Goal: Download file/media

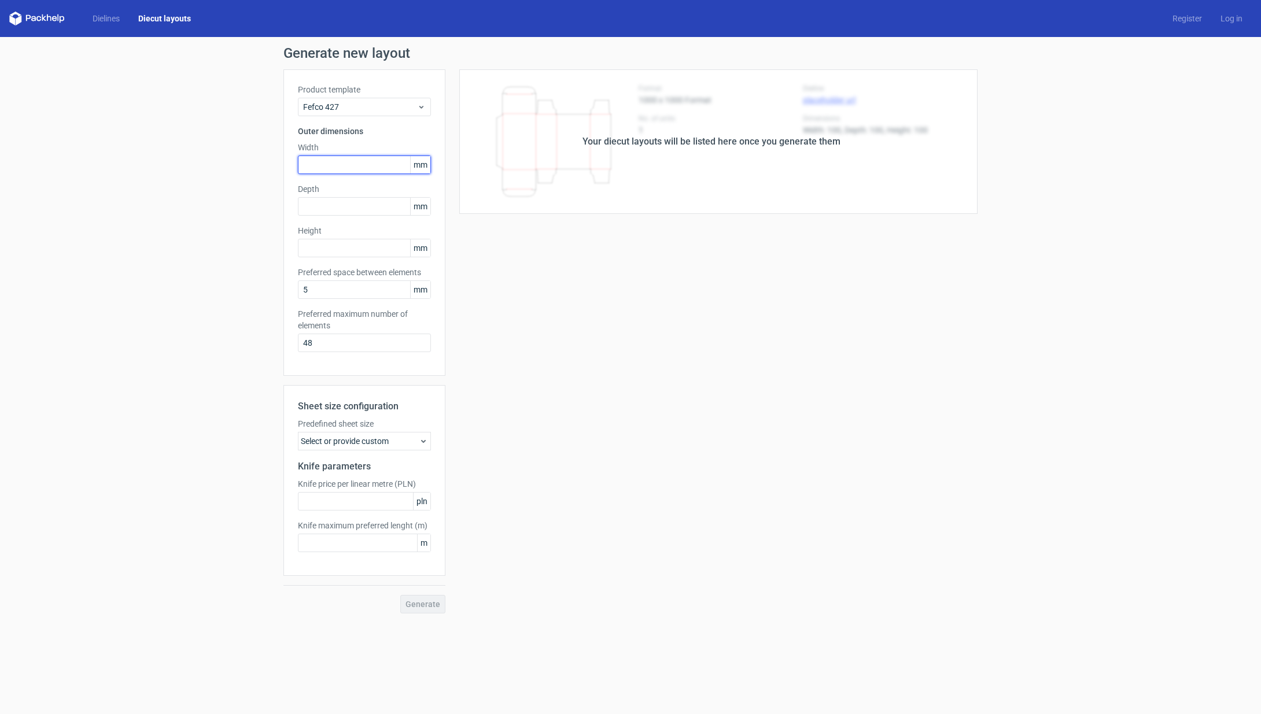
click at [337, 166] on input "text" at bounding box center [364, 165] width 133 height 19
type input "100"
type input "70"
type input "40"
click at [429, 608] on span "Generate" at bounding box center [423, 604] width 35 height 8
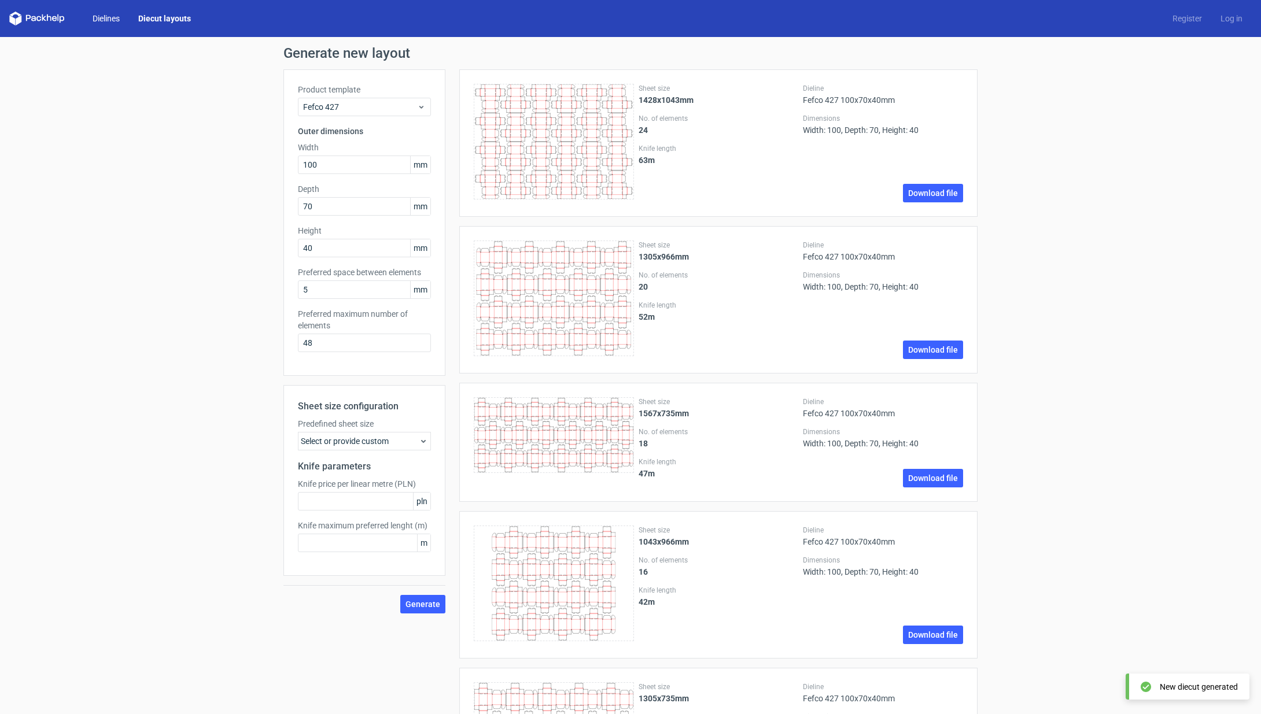
click at [105, 23] on link "Dielines" at bounding box center [106, 19] width 46 height 12
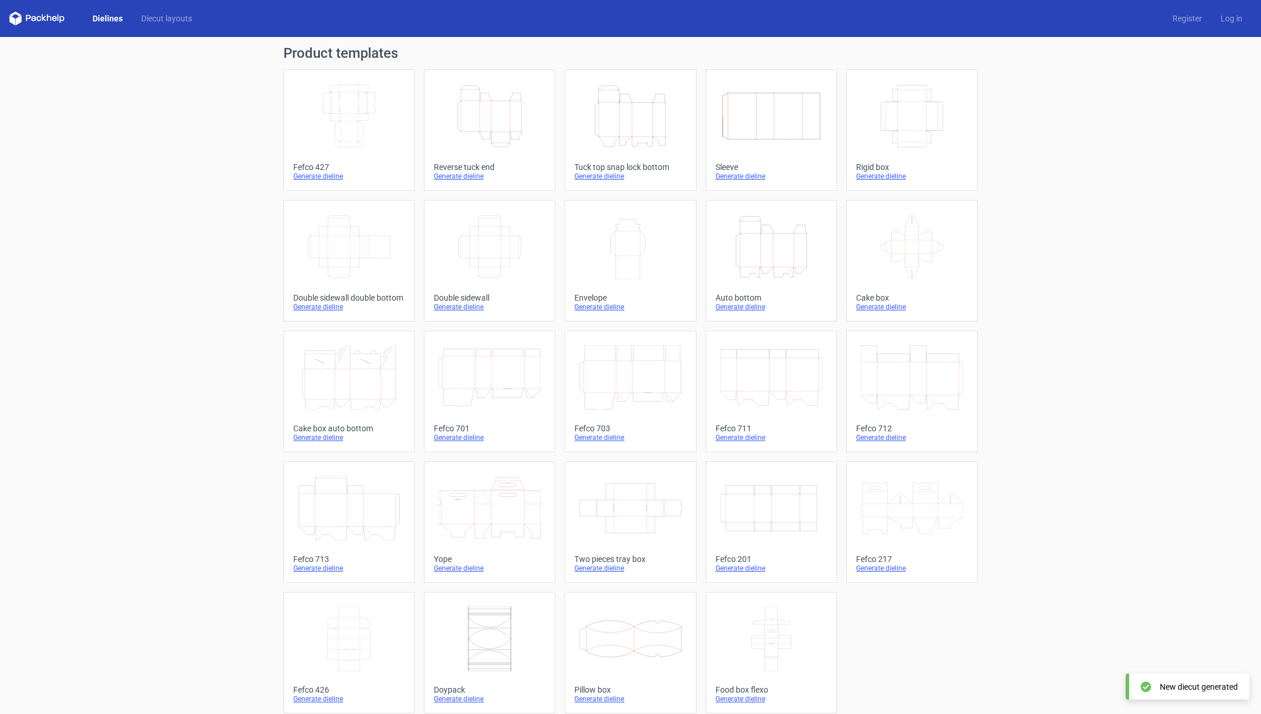
click at [506, 115] on icon "Height Depth Width" at bounding box center [489, 116] width 102 height 65
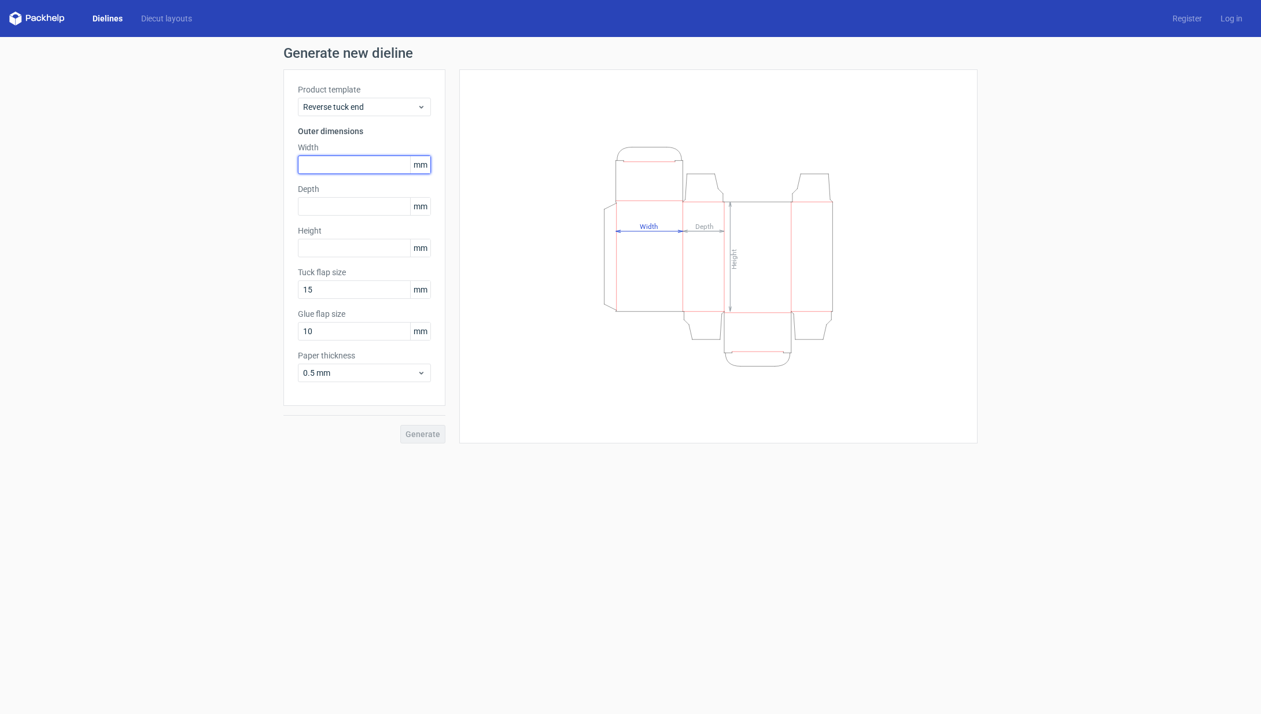
click at [347, 159] on input "text" at bounding box center [364, 165] width 133 height 19
type input "70"
type input "40"
type input "100"
type input "15"
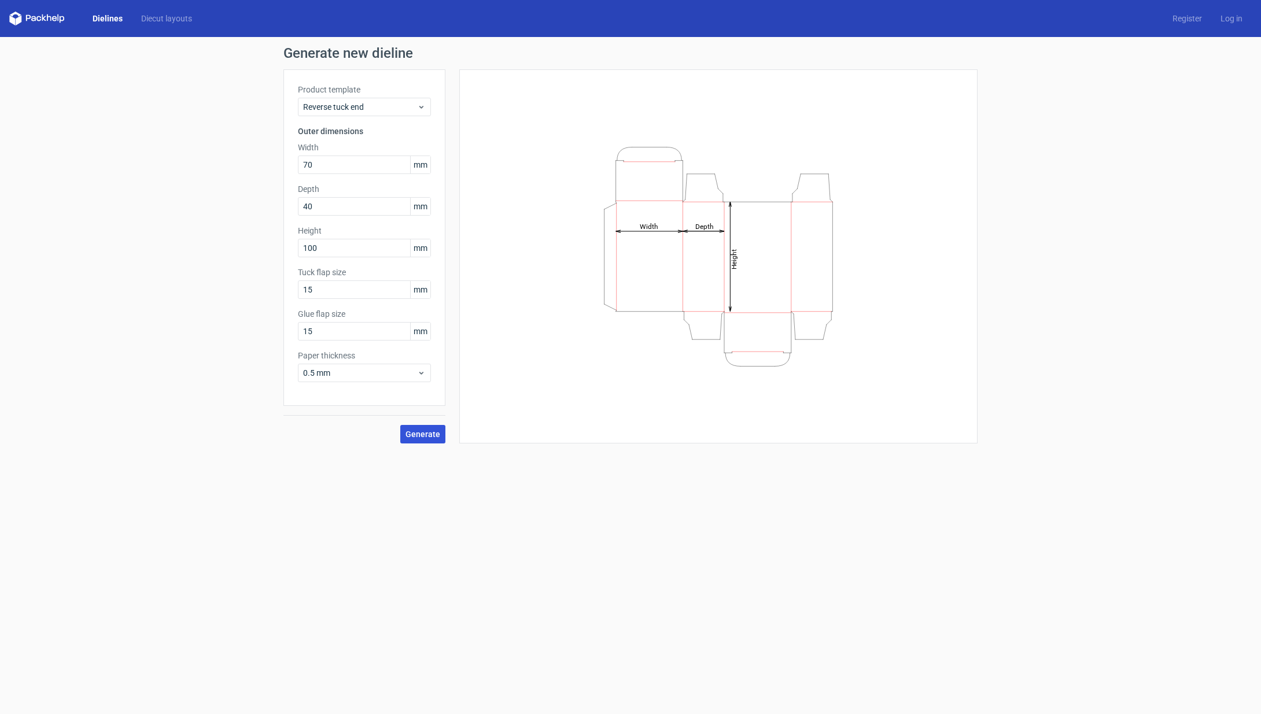
click at [432, 436] on span "Generate" at bounding box center [423, 434] width 35 height 8
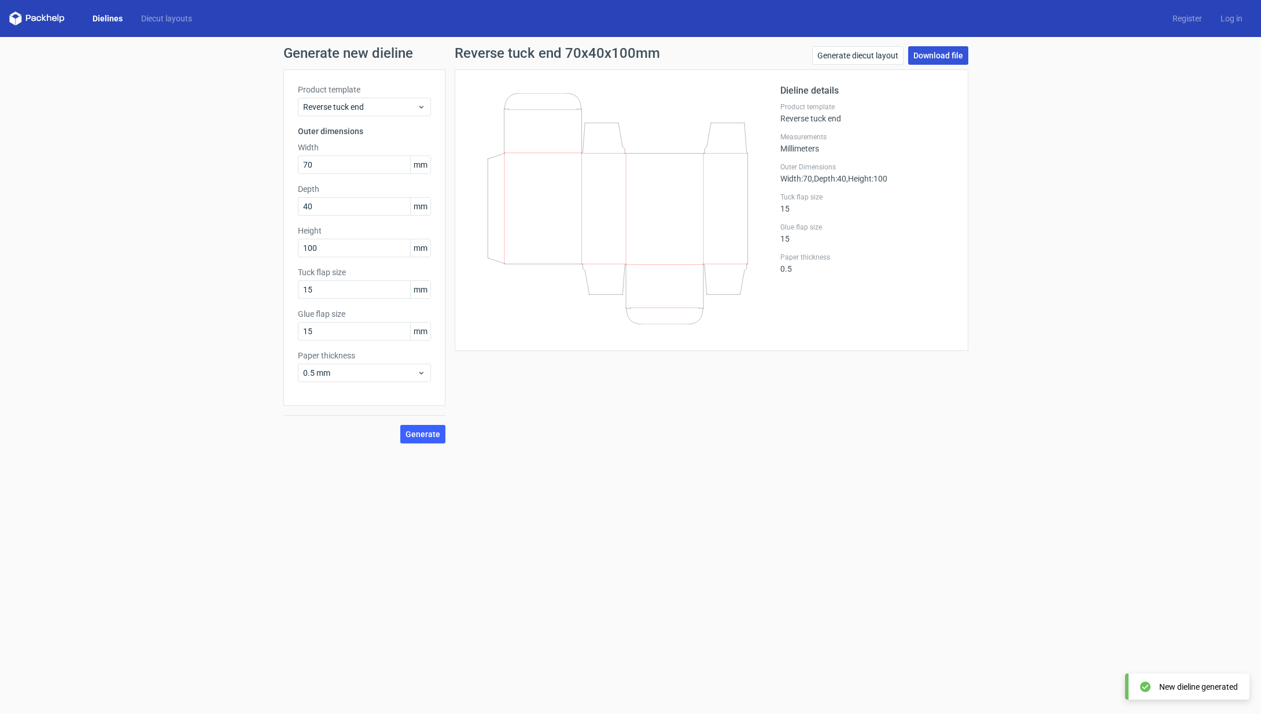
click at [945, 60] on link "Download file" at bounding box center [938, 55] width 60 height 19
click at [943, 60] on link "Download file" at bounding box center [938, 55] width 60 height 19
click at [994, 134] on div "Generate new dieline Product template Reverse tuck end Outer dimensions Width 7…" at bounding box center [630, 245] width 1261 height 416
drag, startPoint x: 326, startPoint y: 244, endPoint x: 273, endPoint y: 239, distance: 52.8
click at [268, 239] on div "Generate new dieline Product template Reverse tuck end Outer dimensions Width 7…" at bounding box center [630, 245] width 1261 height 416
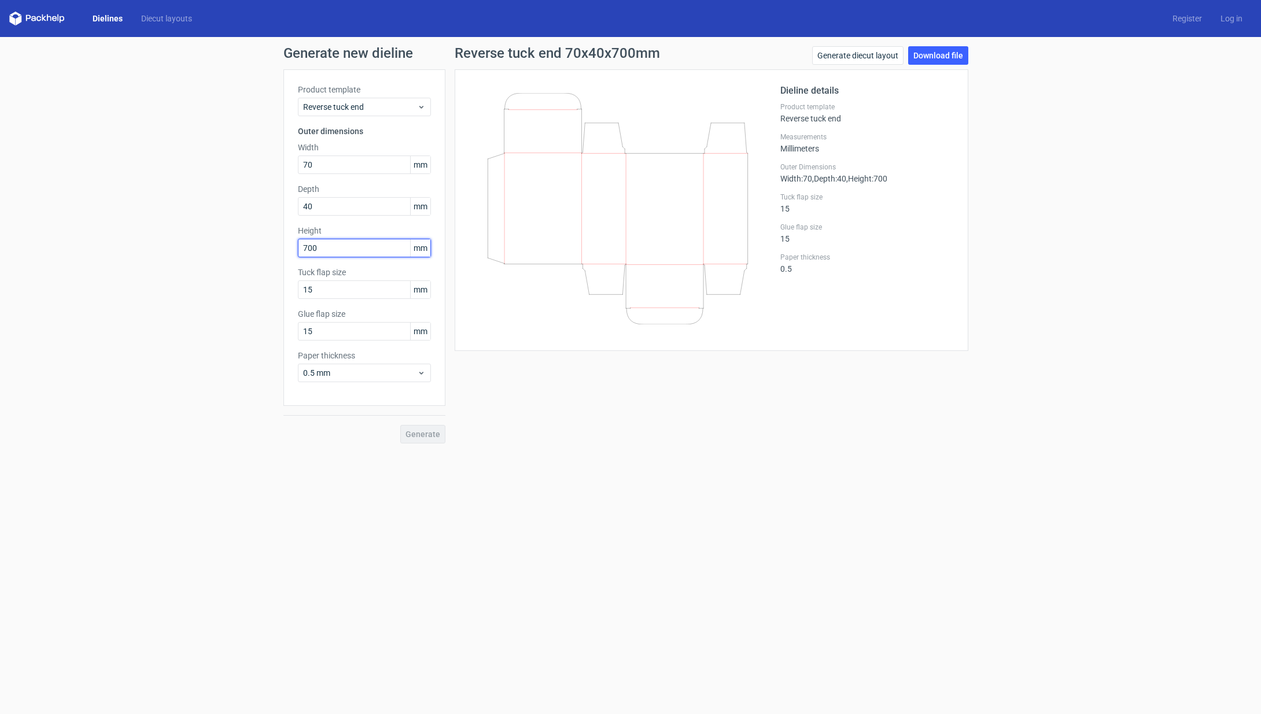
type input "70"
drag, startPoint x: 337, startPoint y: 163, endPoint x: 267, endPoint y: 161, distance: 69.4
click at [263, 161] on div "Generate new dieline Product template Reverse tuck end Outer dimensions Width 7…" at bounding box center [630, 245] width 1261 height 416
type input "100"
click at [423, 434] on button "Generate" at bounding box center [422, 434] width 45 height 19
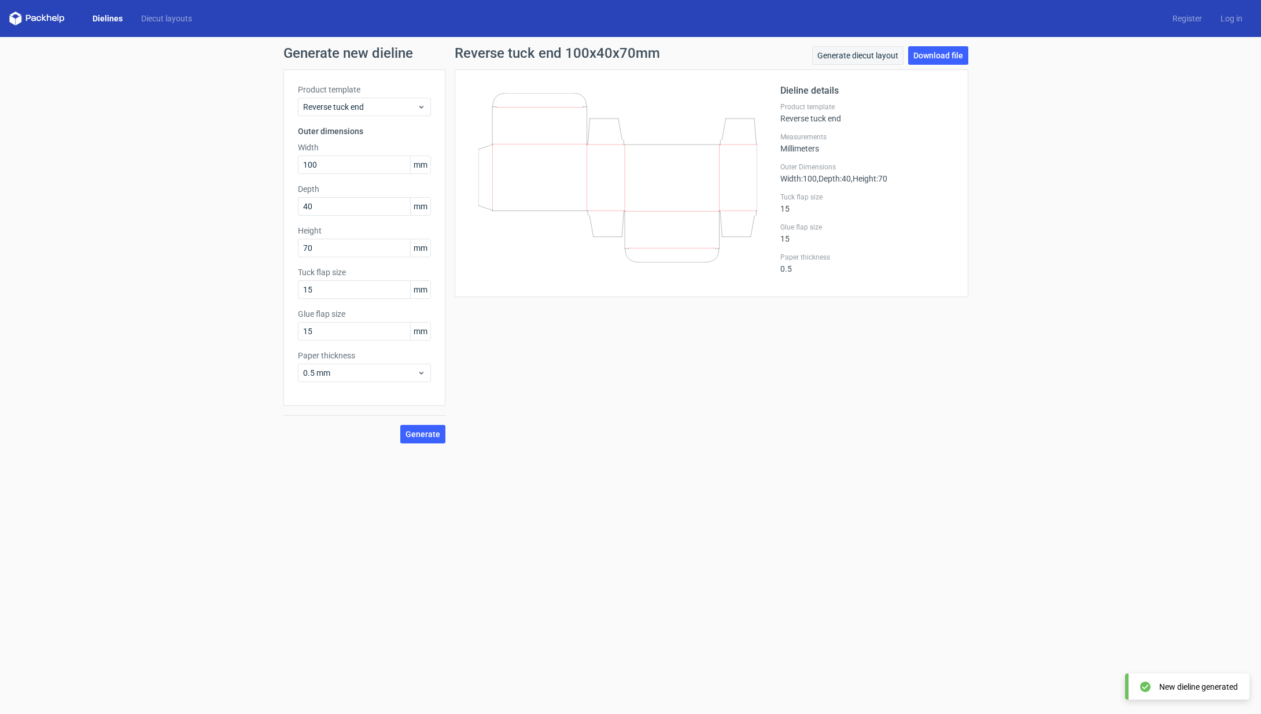
click at [846, 61] on link "Generate diecut layout" at bounding box center [857, 55] width 91 height 19
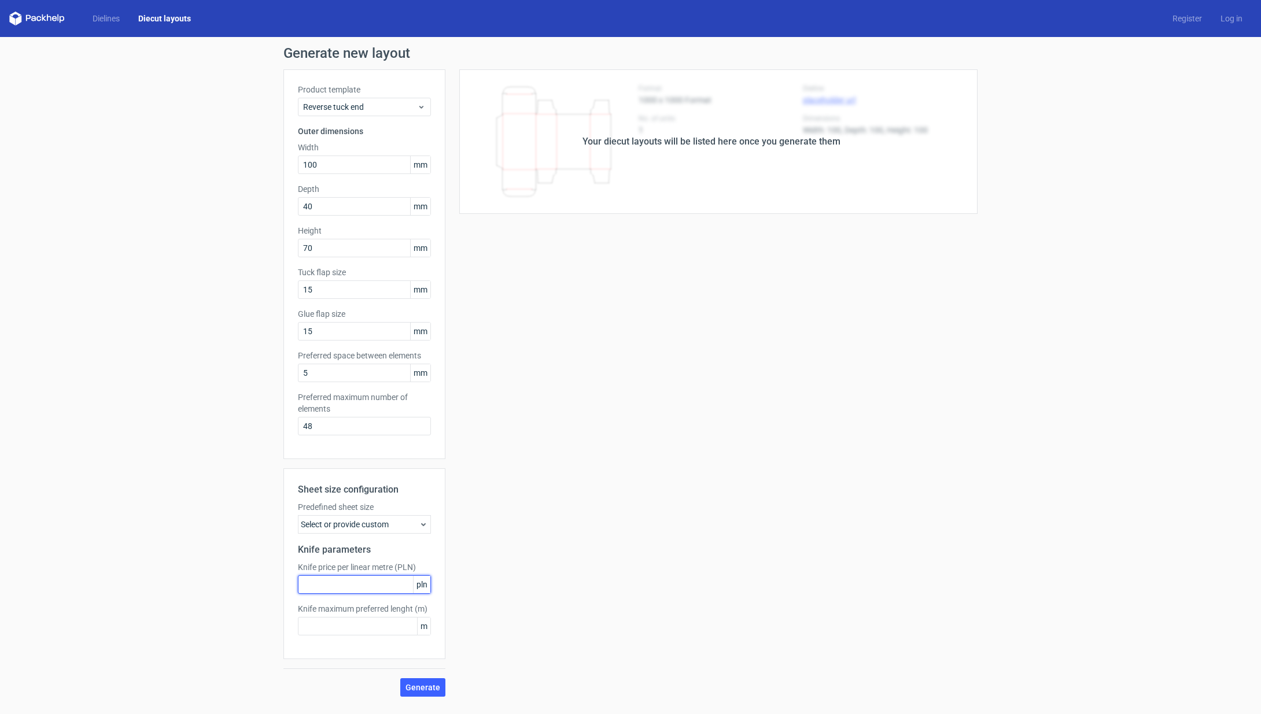
scroll to position [1, 0]
click at [359, 584] on input "text" at bounding box center [364, 585] width 133 height 19
click at [385, 529] on div "Select or provide custom" at bounding box center [364, 524] width 133 height 19
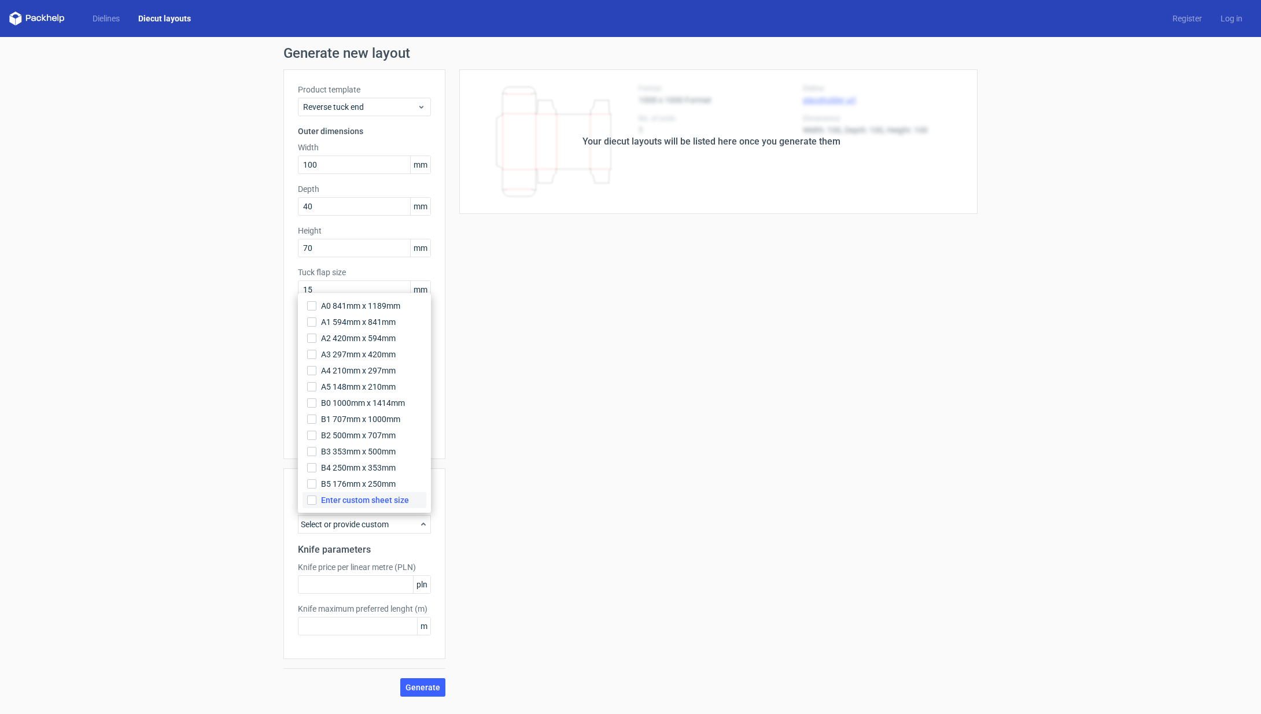
click at [385, 503] on span "Enter custom sheet size" at bounding box center [365, 501] width 88 height 12
click at [316, 503] on input "Enter custom sheet size" at bounding box center [311, 500] width 9 height 9
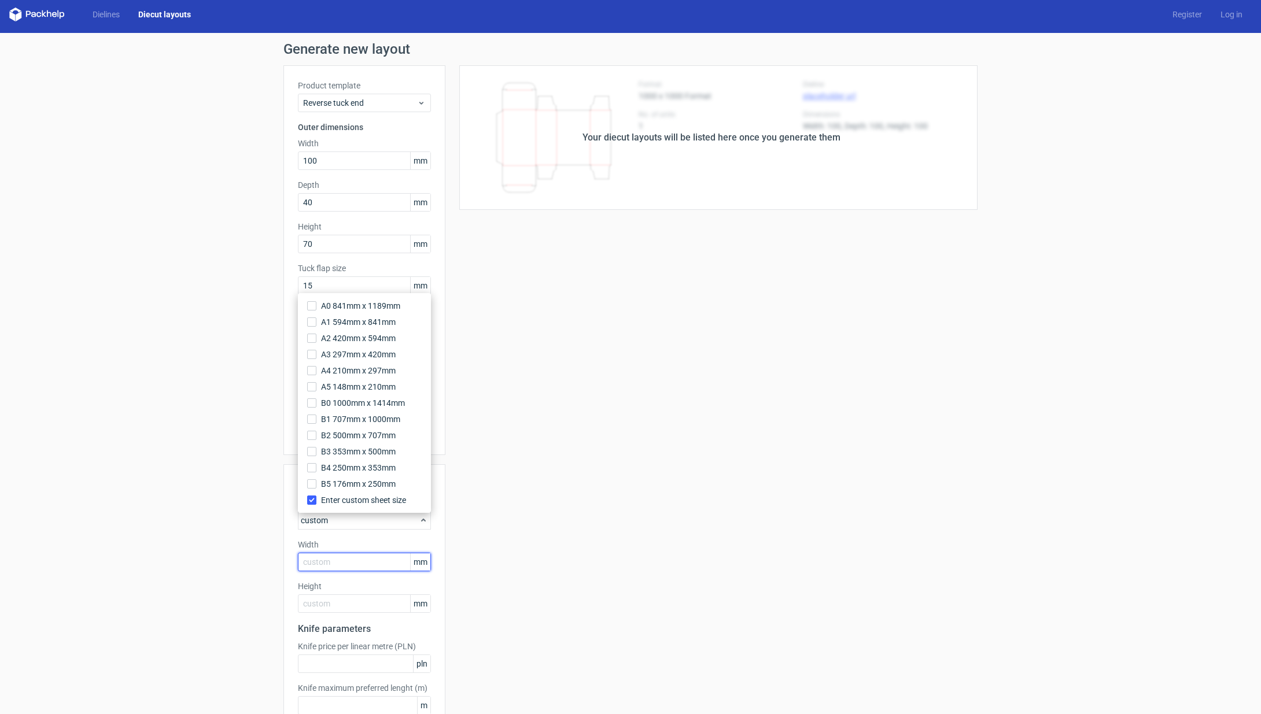
click at [356, 565] on input "text" at bounding box center [364, 562] width 133 height 19
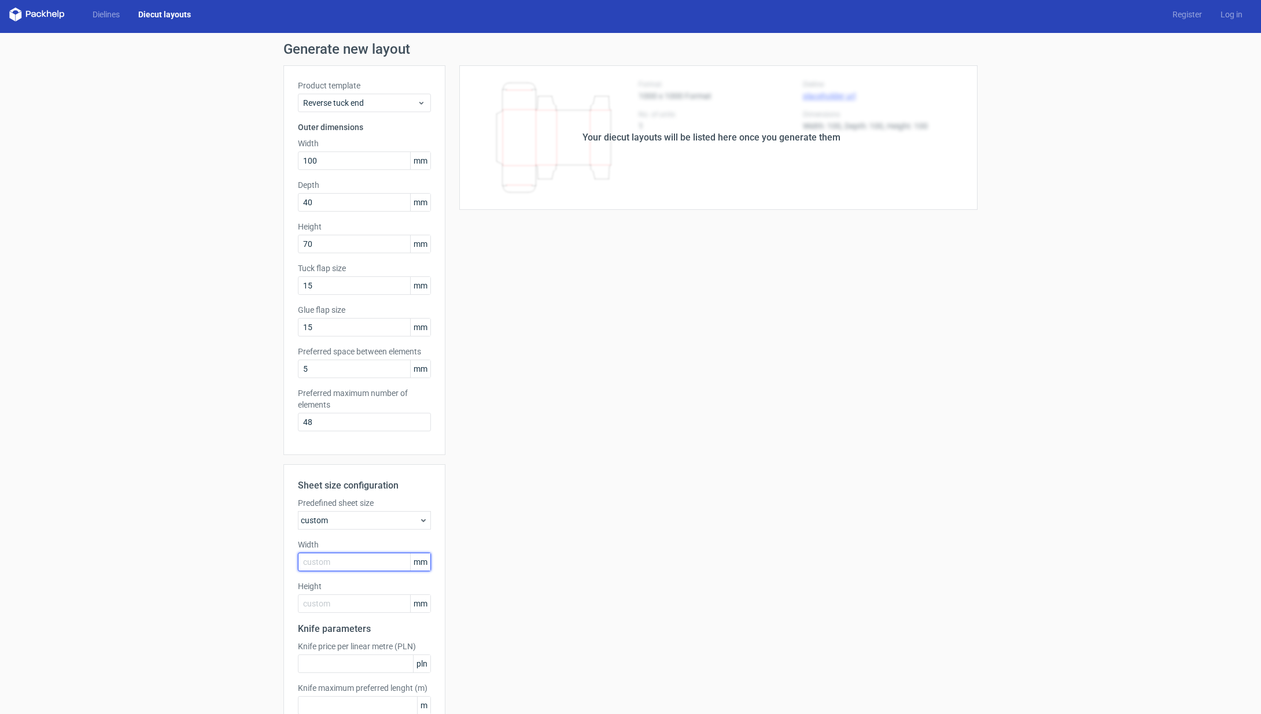
scroll to position [1, 0]
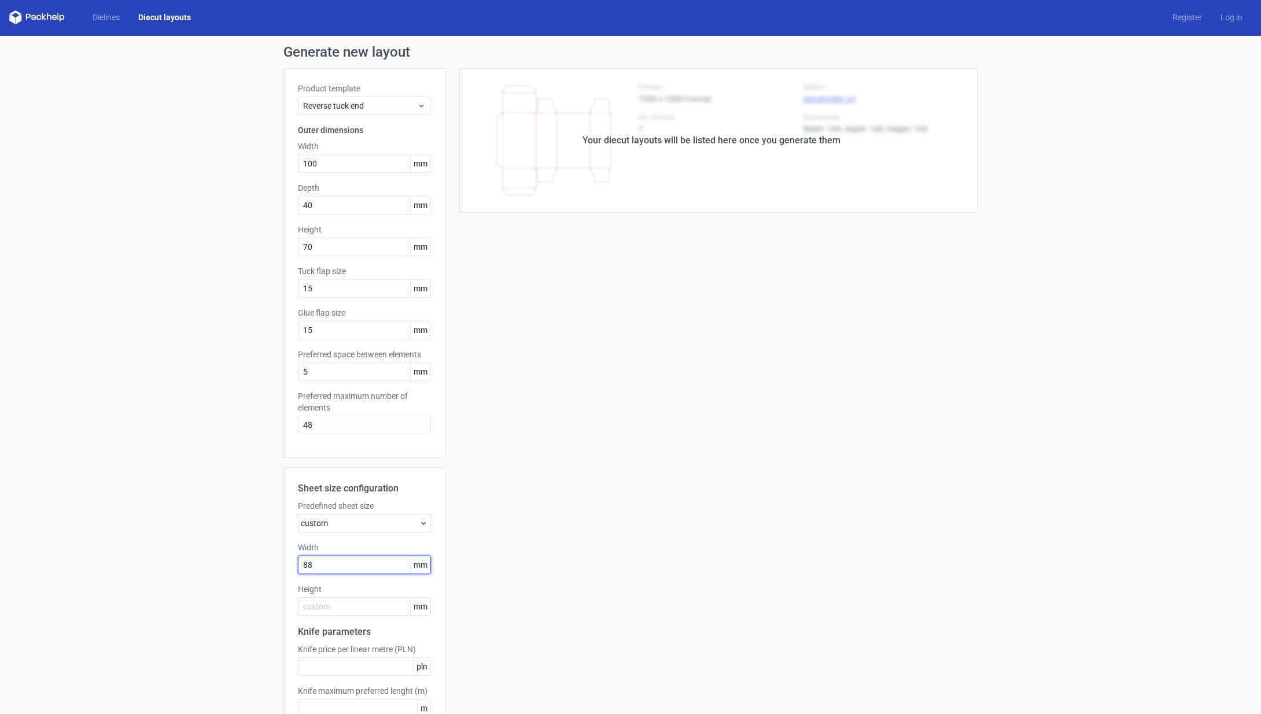
type input "880"
type input "600"
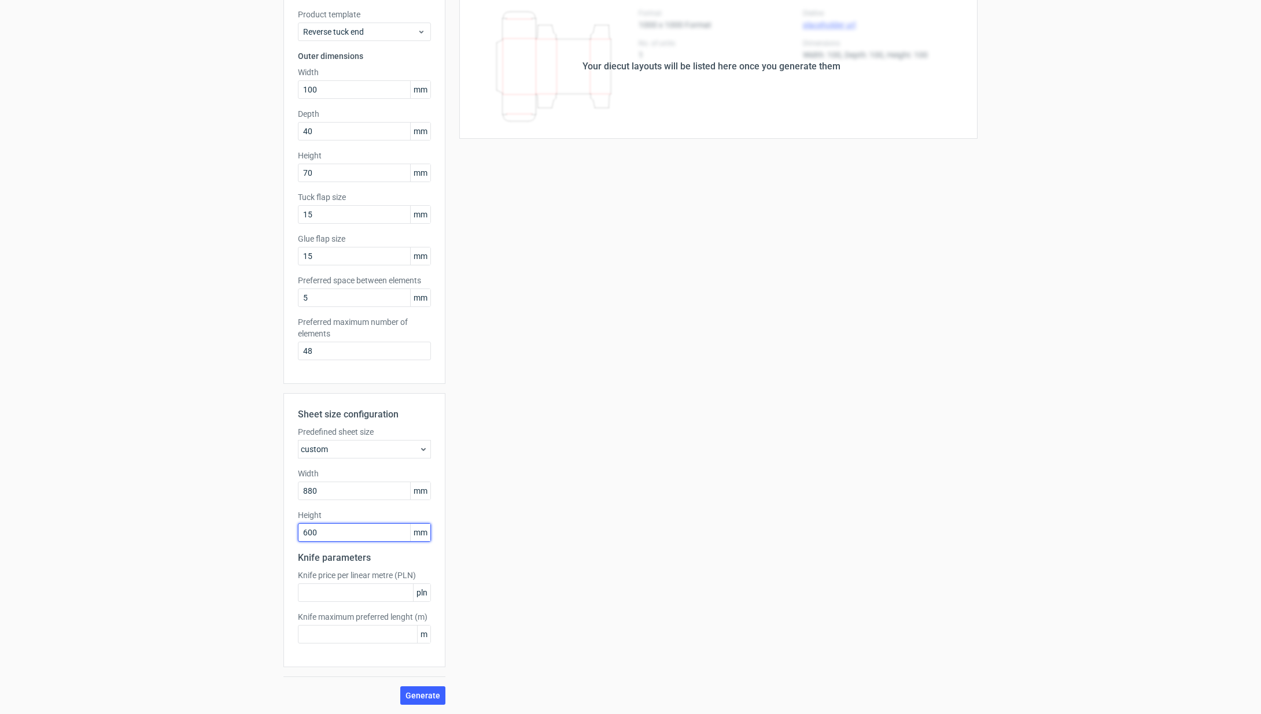
scroll to position [0, 0]
click at [576, 490] on div "Your diecut layouts will be listed here once you generate them Height Depth Wid…" at bounding box center [711, 349] width 532 height 711
click at [430, 695] on span "Generate" at bounding box center [423, 696] width 35 height 8
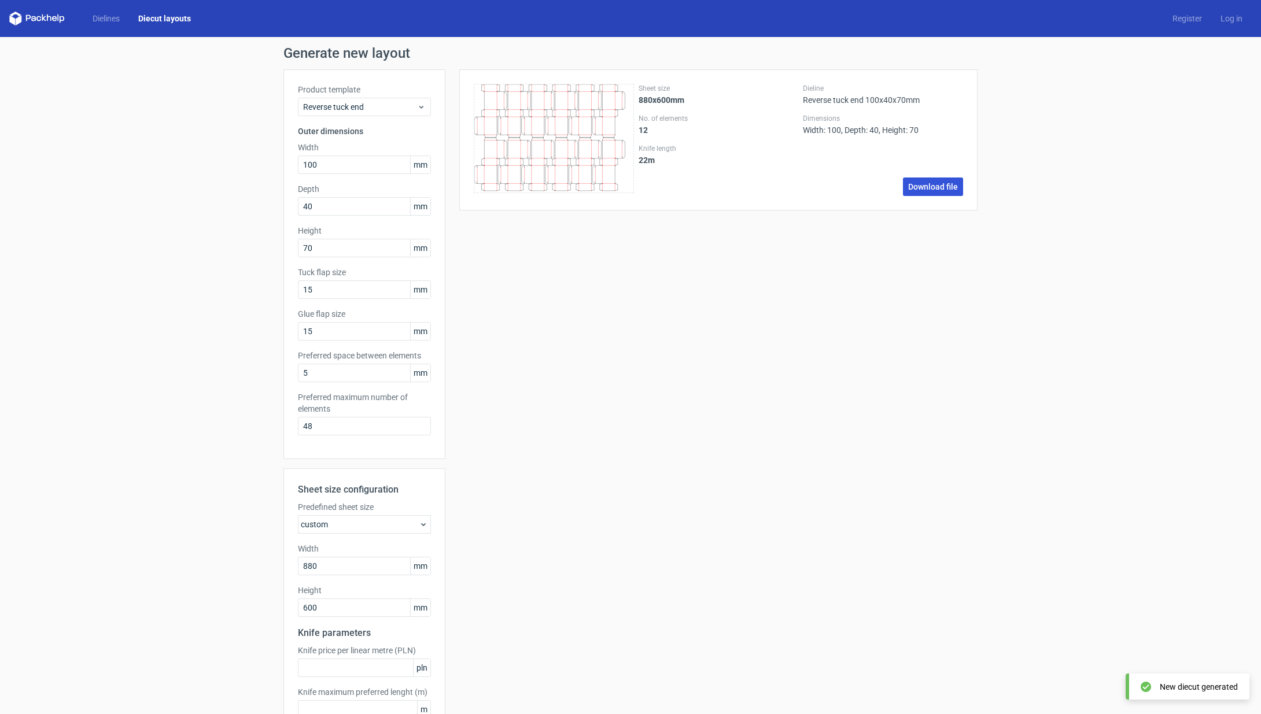
click at [923, 180] on link "Download file" at bounding box center [933, 187] width 60 height 19
